Goal: Information Seeking & Learning: Learn about a topic

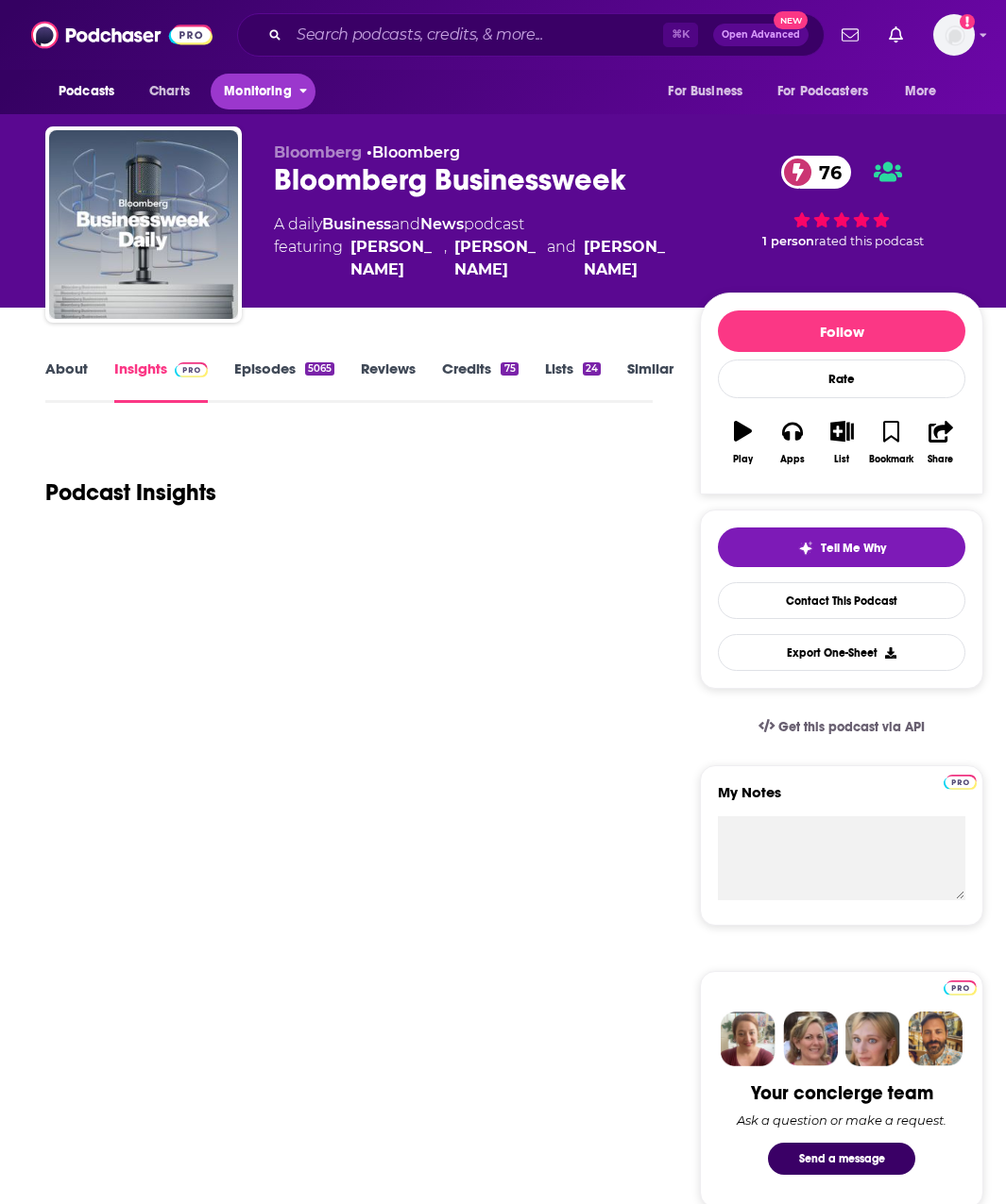
click at [273, 87] on span "Monitoring" at bounding box center [257, 92] width 67 height 27
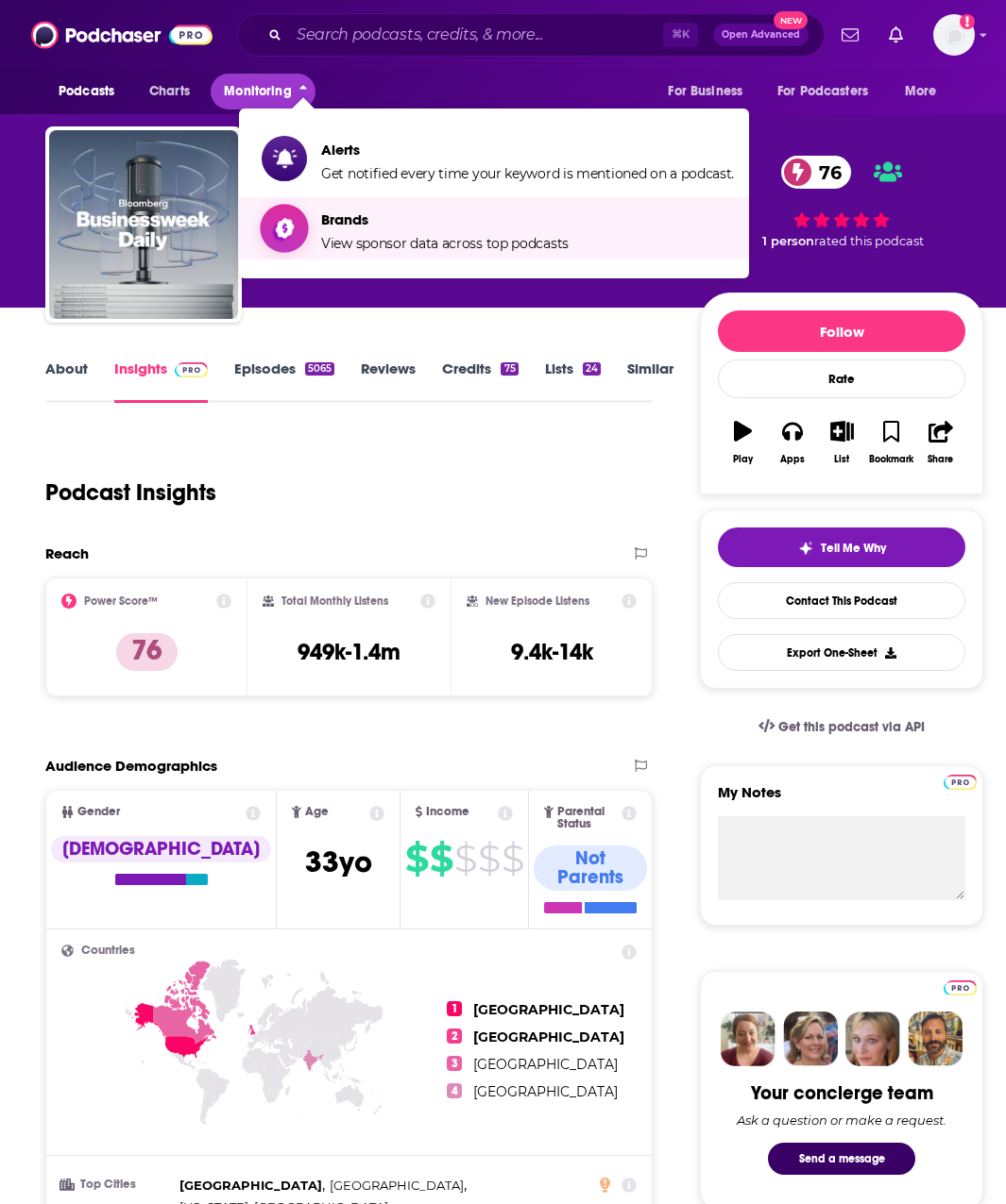
click at [324, 241] on span "View sponsor data across top podcasts" at bounding box center [445, 243] width 247 height 17
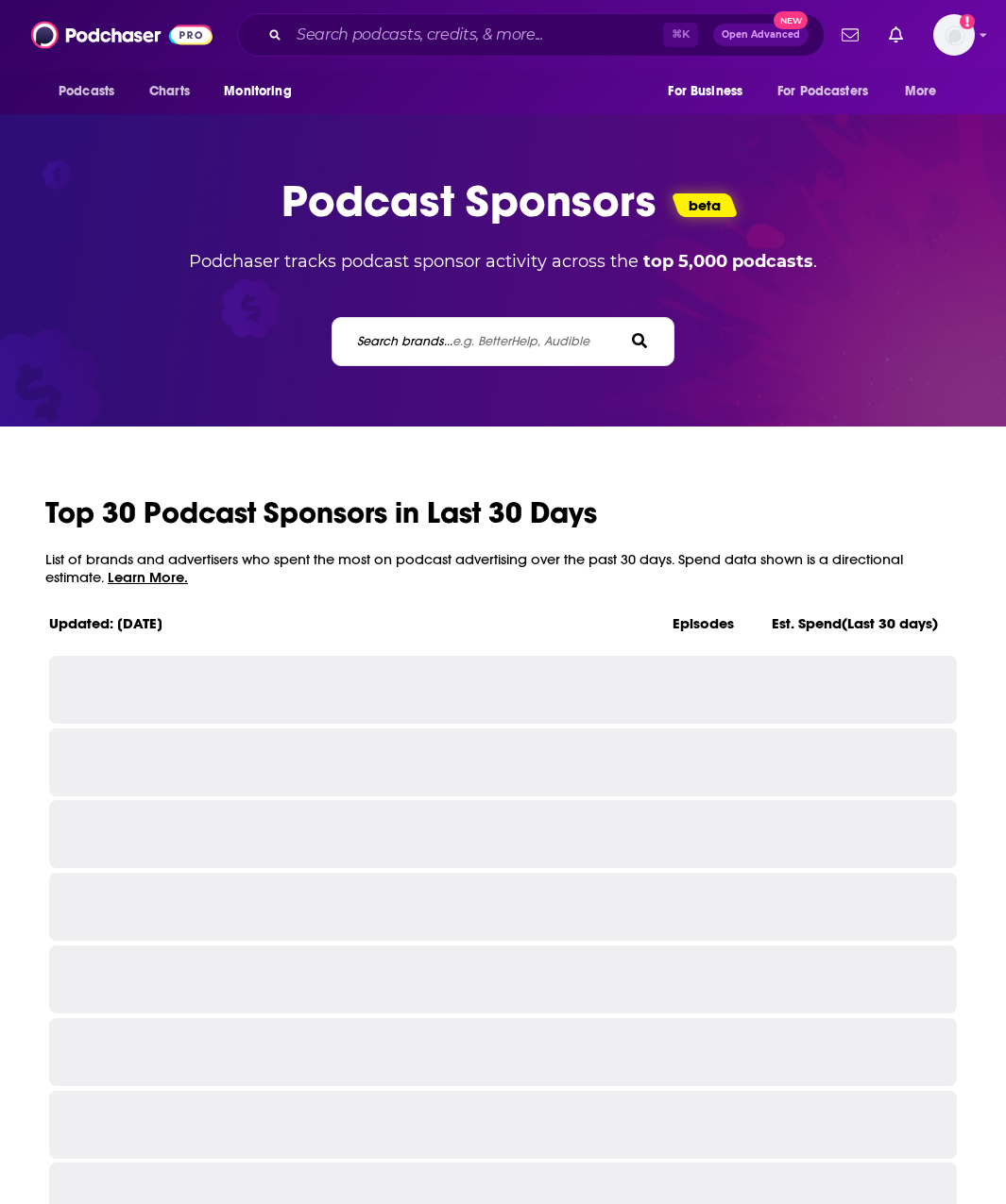
click at [494, 336] on span "e.g. BetterHelp, Audible" at bounding box center [521, 341] width 137 height 16
click at [494, 336] on input "Search brands... e.g. BetterHelp, Audible" at bounding box center [439, 341] width 170 height 20
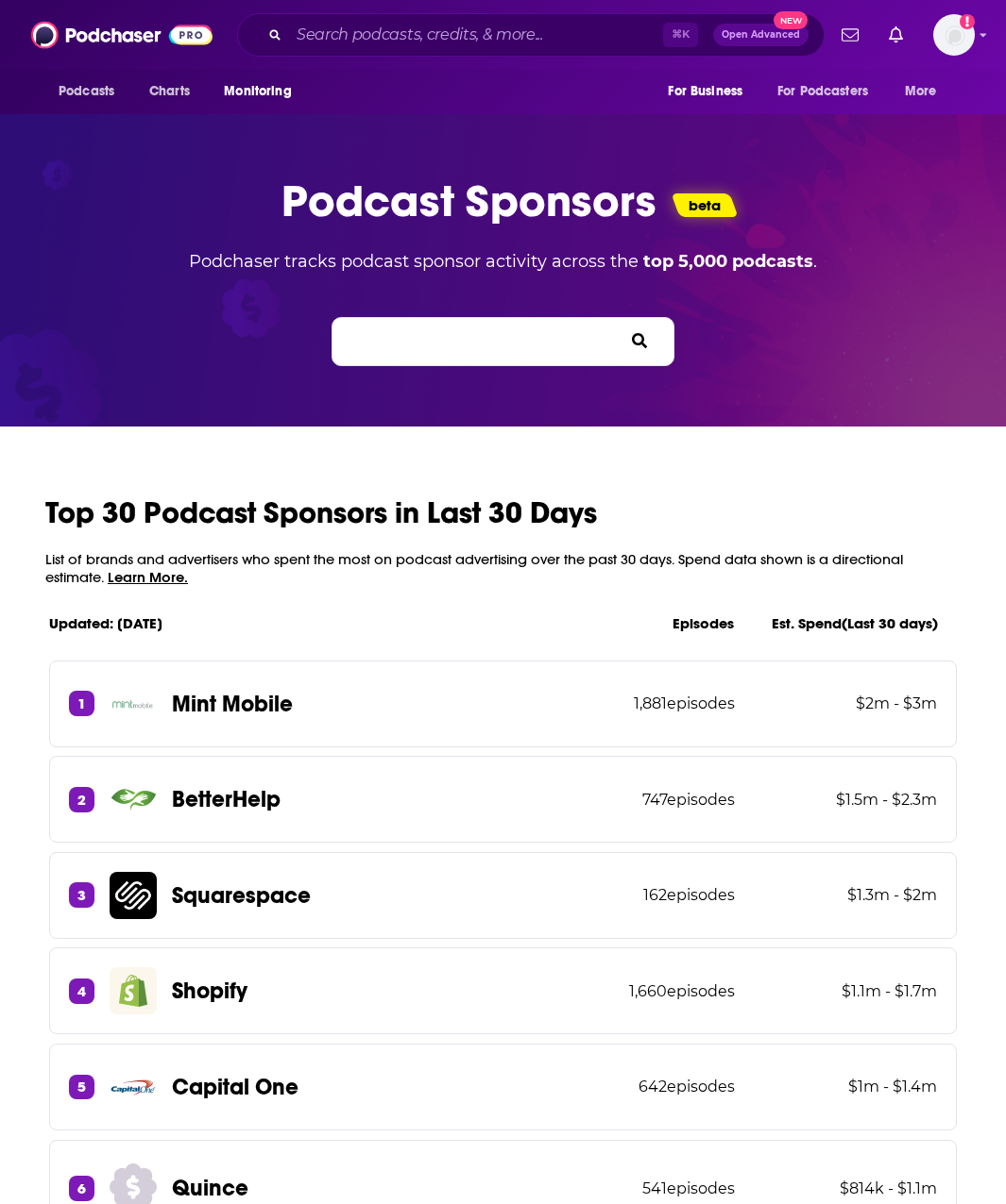
click at [470, 354] on div "Search brands... e.g. BetterHelp, Audible" at bounding box center [503, 341] width 342 height 49
click at [465, 341] on span "e.g. BetterHelp, Audible" at bounding box center [521, 341] width 137 height 16
click at [465, 341] on input "Search brands... e.g. BetterHelp, Audible" at bounding box center [439, 341] width 170 height 20
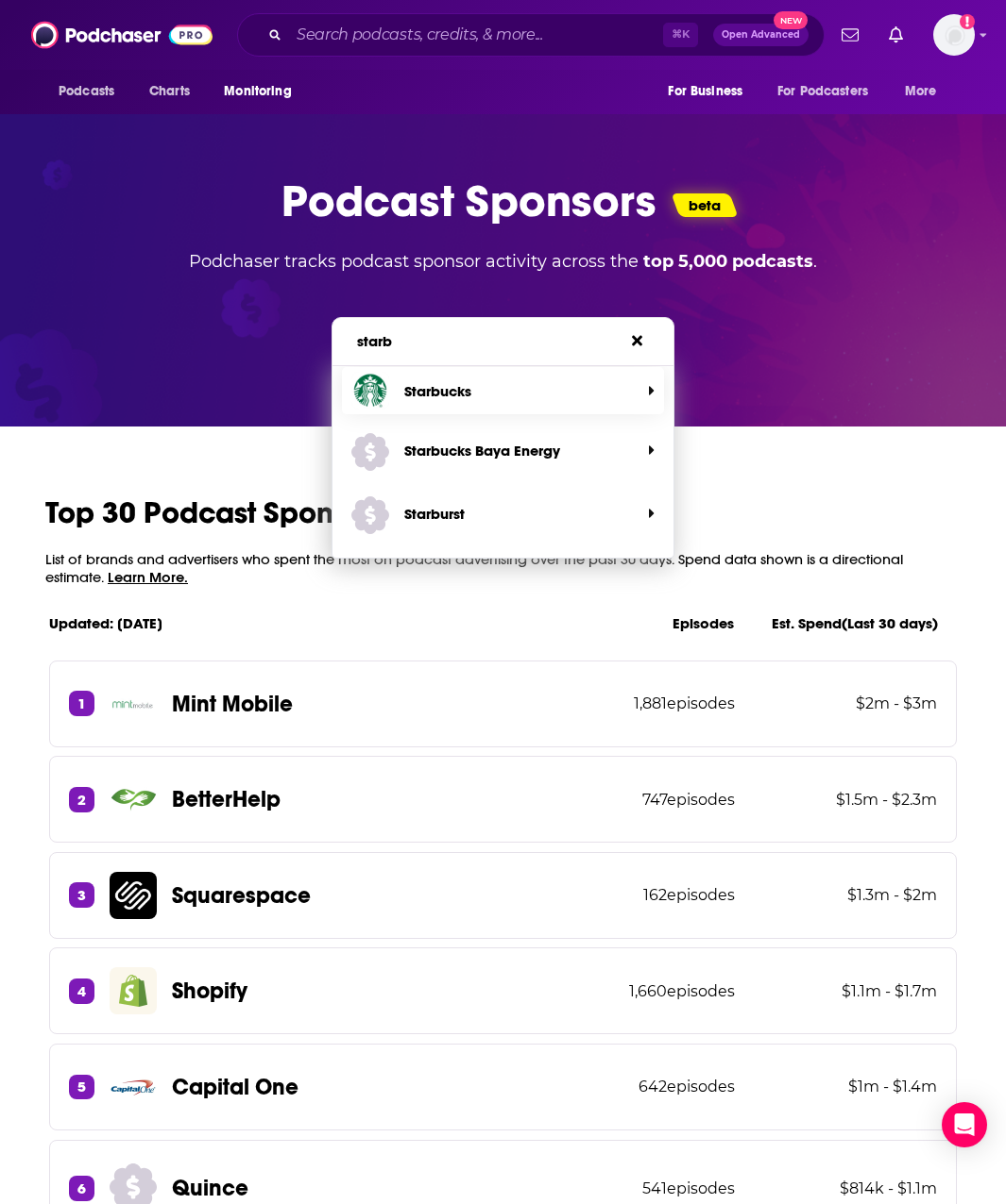
type input "starb"
click at [436, 396] on p "Starbucks" at bounding box center [437, 391] width 67 height 18
